Goal: Task Accomplishment & Management: Use online tool/utility

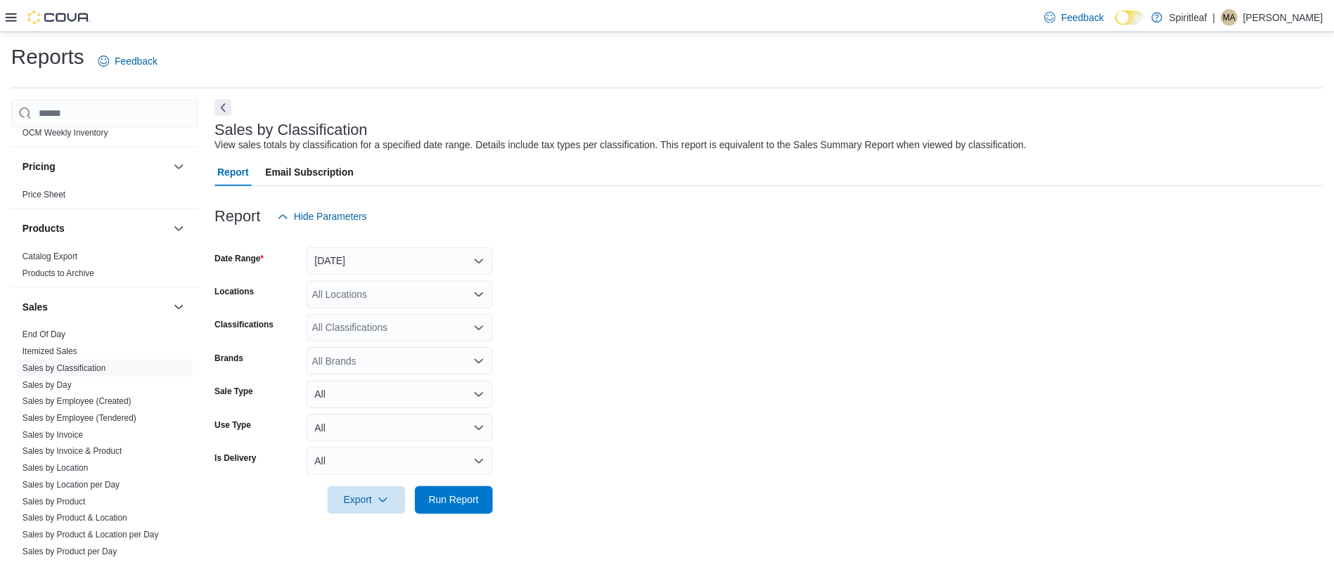
scroll to position [919, 0]
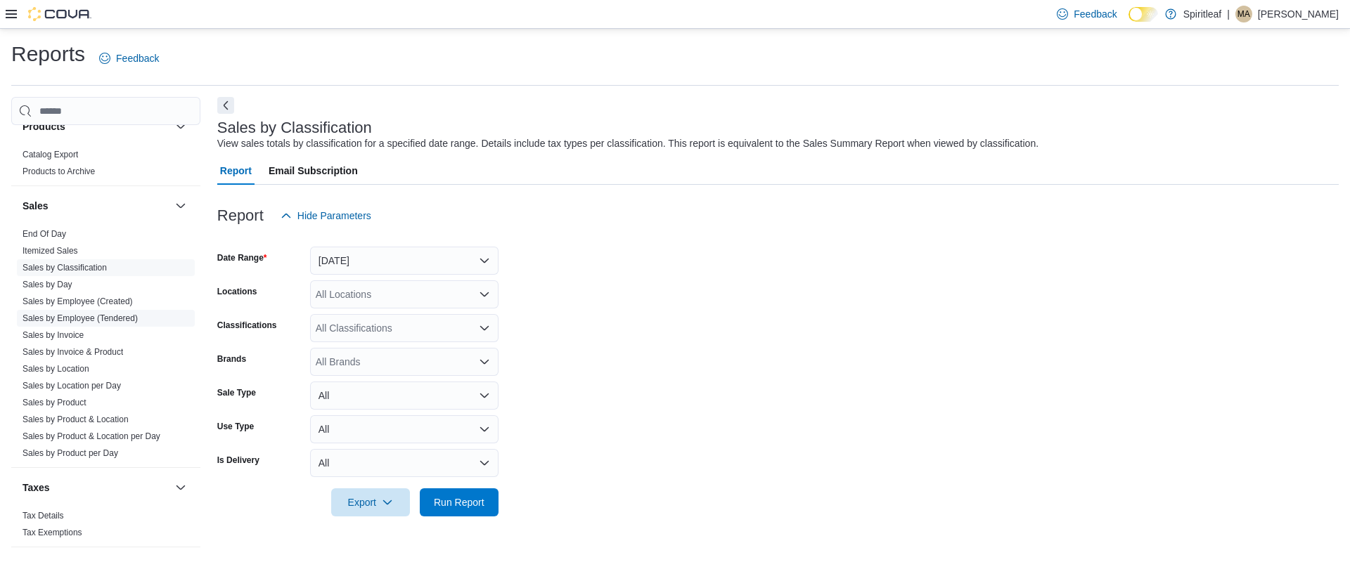
click at [112, 320] on link "Sales by Employee (Tendered)" at bounding box center [79, 319] width 115 height 10
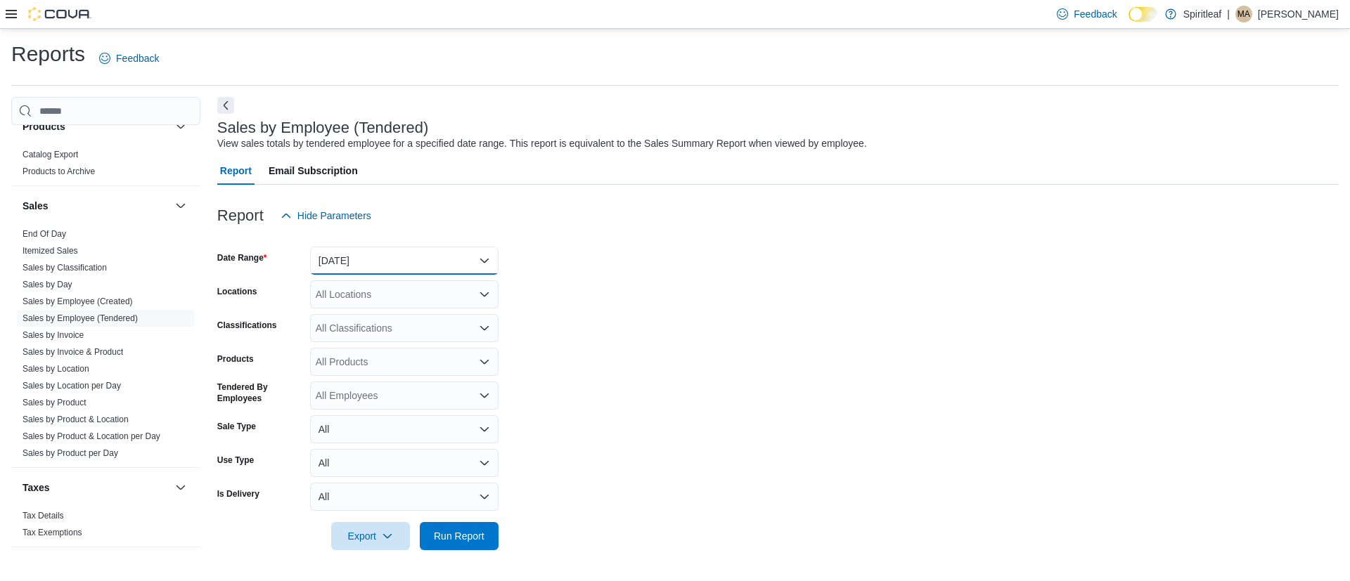
click at [366, 260] on button "[DATE]" at bounding box center [404, 261] width 188 height 28
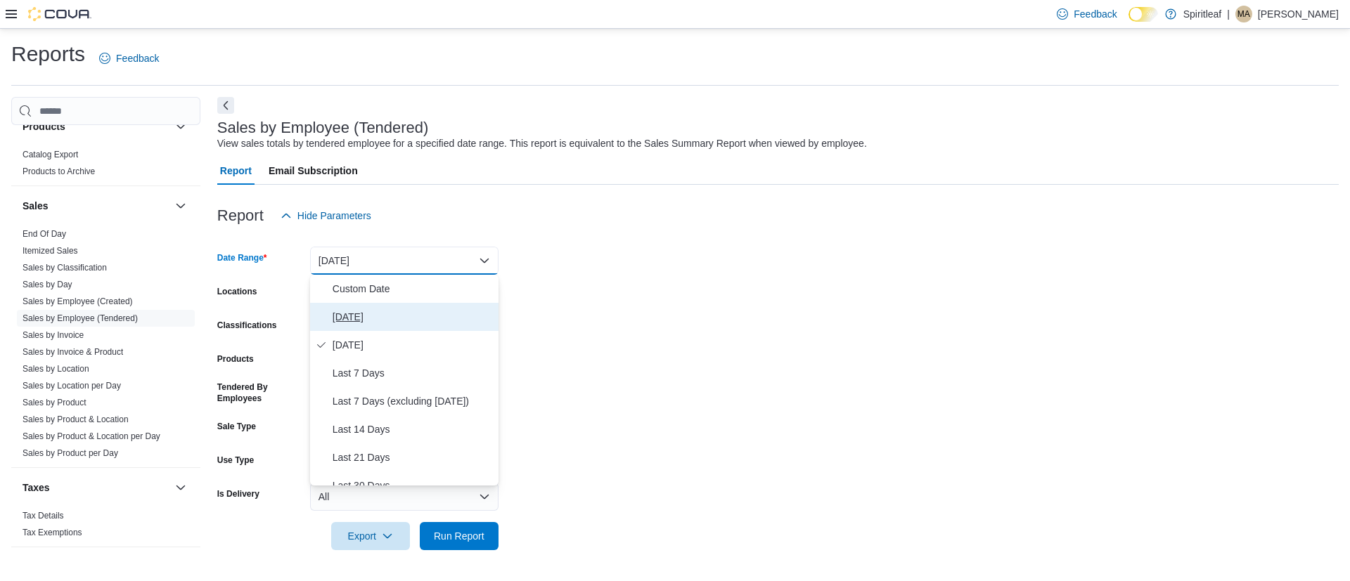
click at [356, 305] on button "Today" at bounding box center [404, 317] width 188 height 28
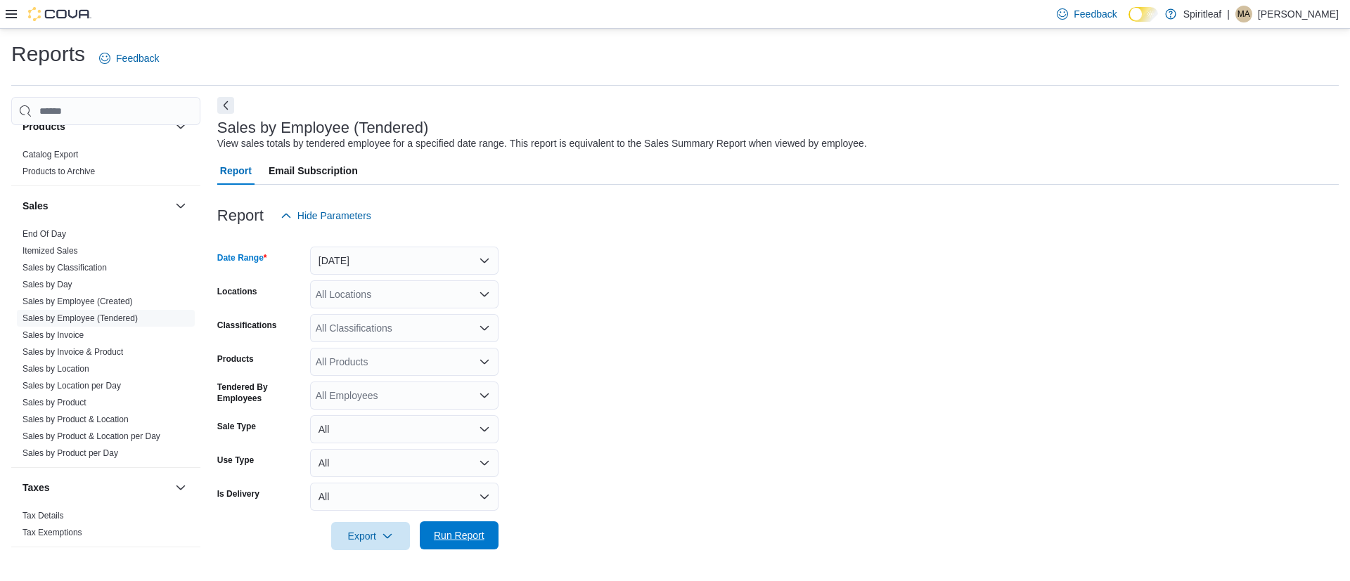
click at [461, 532] on span "Run Report" at bounding box center [459, 536] width 51 height 14
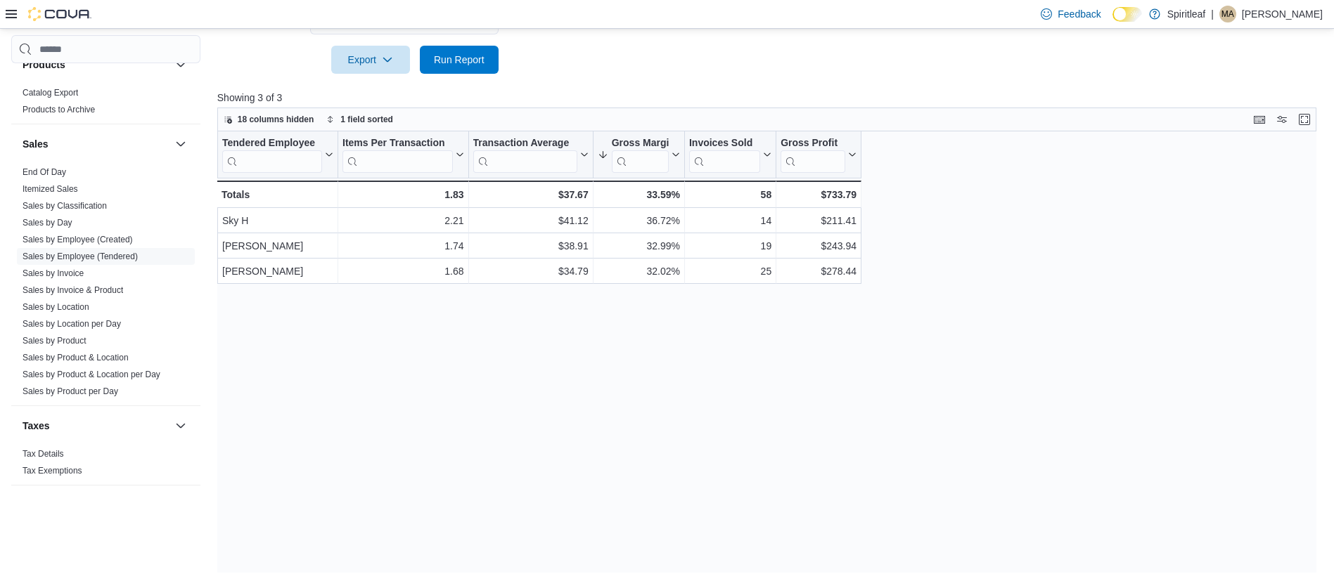
scroll to position [479, 0]
click at [445, 49] on span "Run Report" at bounding box center [459, 56] width 62 height 28
click at [458, 61] on span "Run Report" at bounding box center [459, 56] width 51 height 14
click at [472, 49] on span "Run Report" at bounding box center [459, 56] width 62 height 28
click at [485, 57] on span "Run Report" at bounding box center [459, 56] width 62 height 28
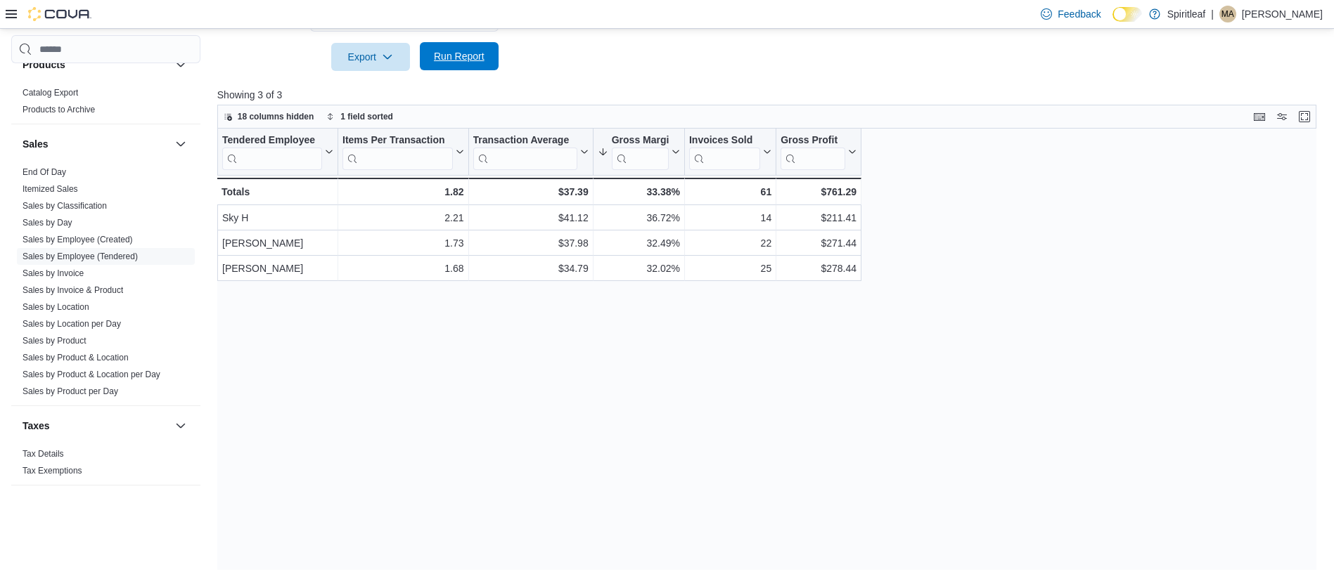
click at [441, 67] on span "Run Report" at bounding box center [459, 56] width 62 height 28
